Goal: Transaction & Acquisition: Purchase product/service

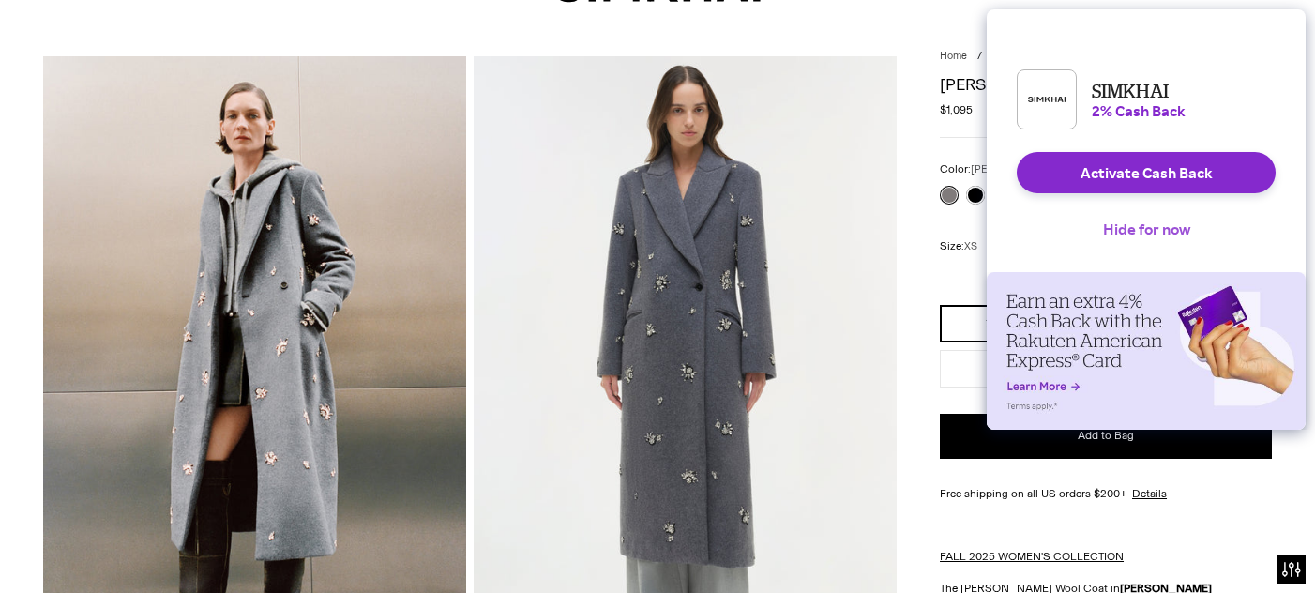
click at [1112, 242] on button "Hide for now" at bounding box center [1146, 228] width 117 height 41
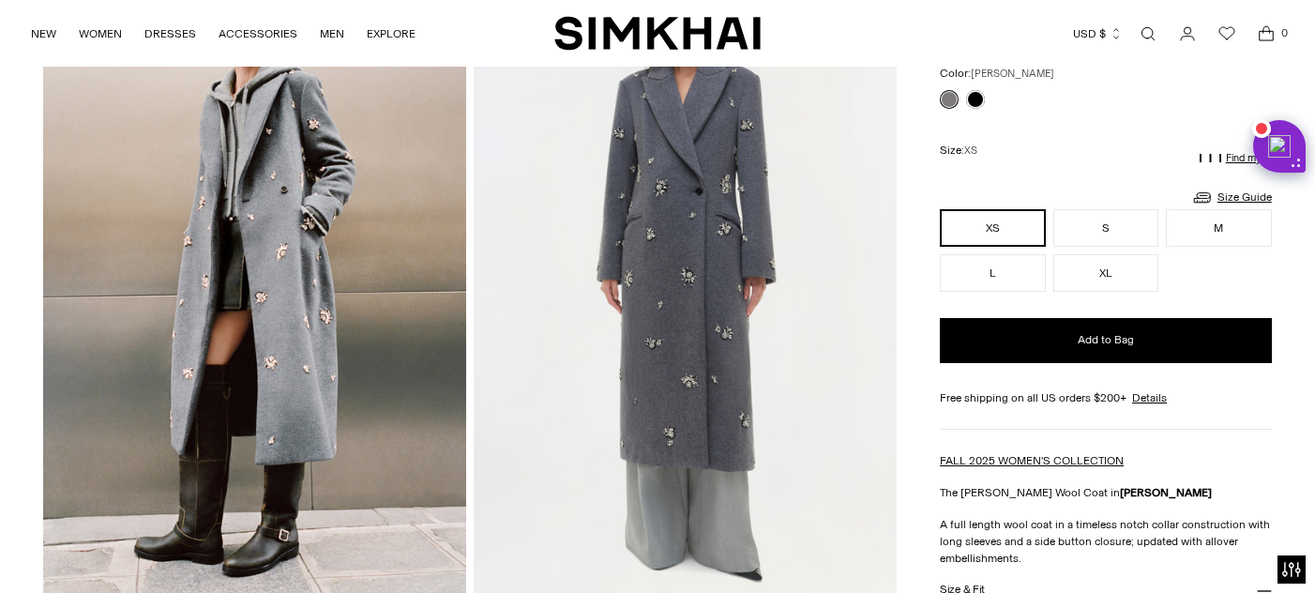
scroll to position [180, 0]
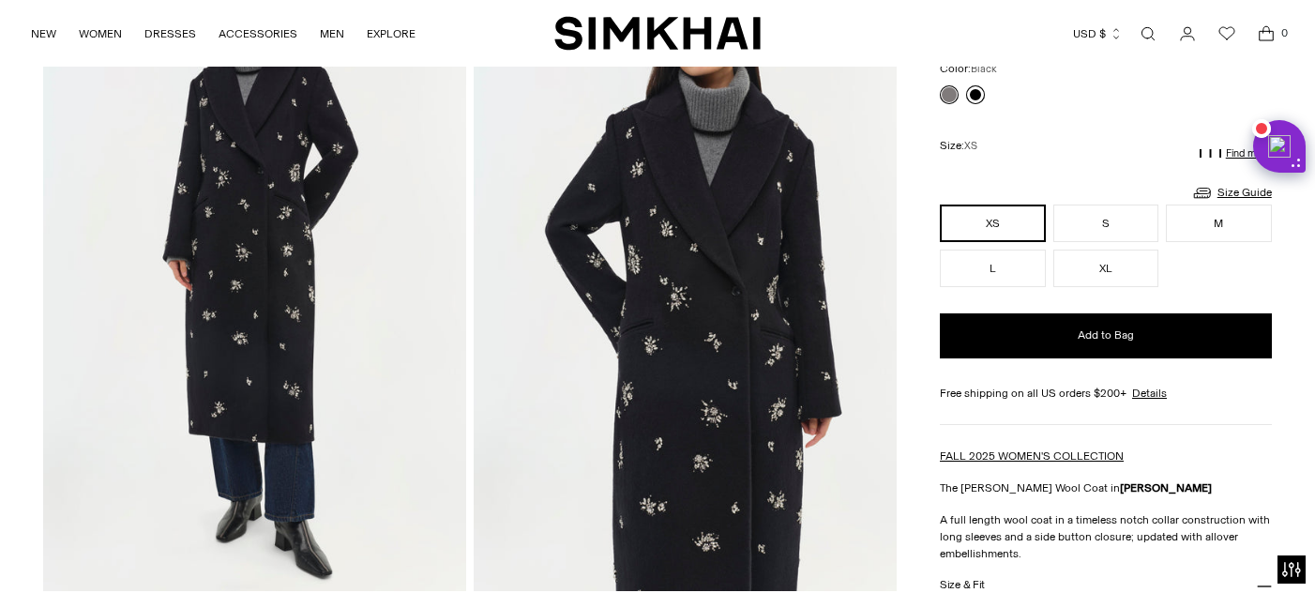
click at [975, 99] on link at bounding box center [975, 94] width 19 height 19
